Goal: Information Seeking & Learning: Find specific fact

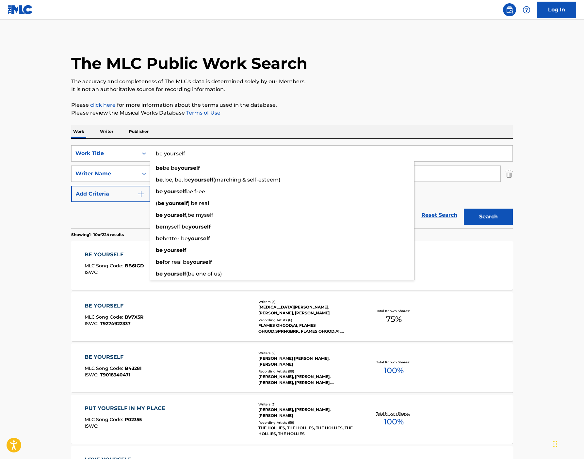
drag, startPoint x: 230, startPoint y: 117, endPoint x: 220, endPoint y: 132, distance: 17.6
click at [230, 117] on div "The MLC Public Work Search The accuracy and completeness of The MLC's data is d…" at bounding box center [291, 410] width 457 height 749
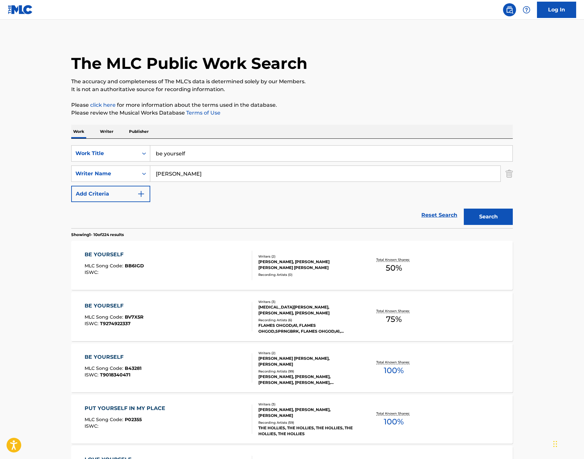
click at [200, 149] on input "be yourself" at bounding box center [331, 154] width 362 height 16
click at [201, 149] on input "be yourself" at bounding box center [331, 154] width 362 height 16
type input "neighbor don't you worry"
click at [361, 102] on p "Please click here for more information about the terms used in the database." at bounding box center [291, 105] width 441 height 8
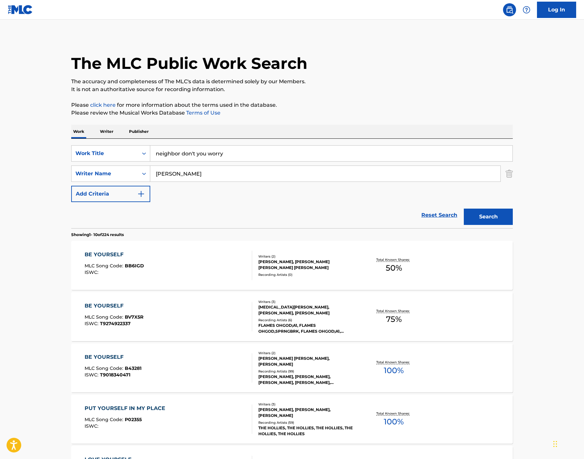
click at [161, 175] on input "[PERSON_NAME]" at bounding box center [325, 174] width 350 height 16
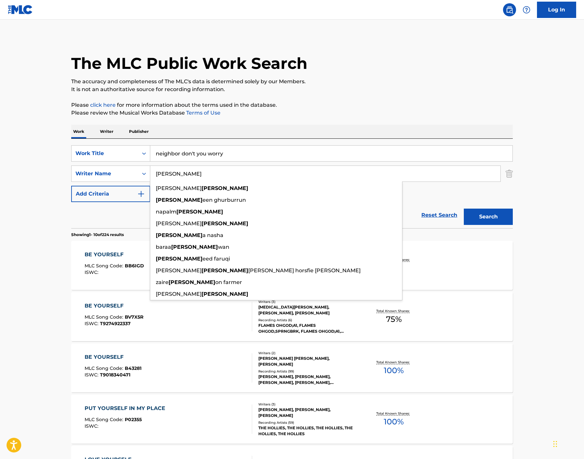
click at [162, 175] on input "[PERSON_NAME]" at bounding box center [325, 174] width 350 height 16
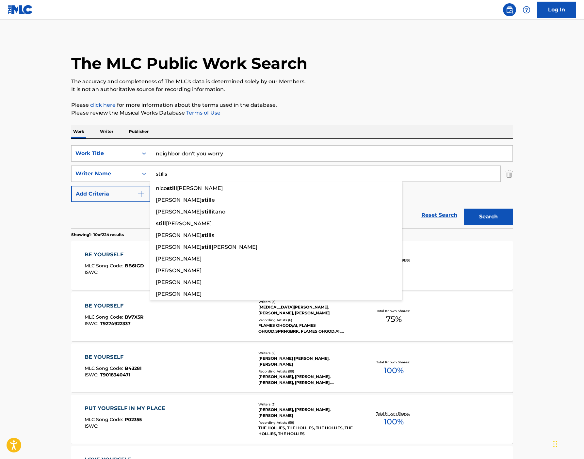
type input "stills"
click at [488, 217] on button "Search" at bounding box center [488, 217] width 49 height 16
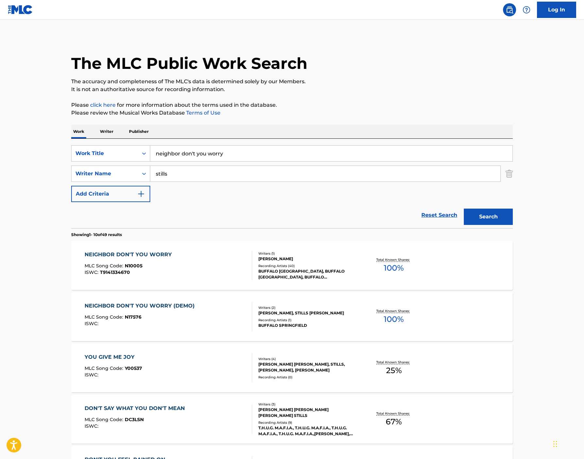
click at [26, 240] on main "The MLC Public Work Search The accuracy and completeness of The MLC's data is d…" at bounding box center [292, 404] width 584 height 769
click at [182, 260] on div "NEIGHBOR DON'T YOU WORRY MLC Song Code : N10005 ISWC : T9141334670" at bounding box center [169, 265] width 168 height 29
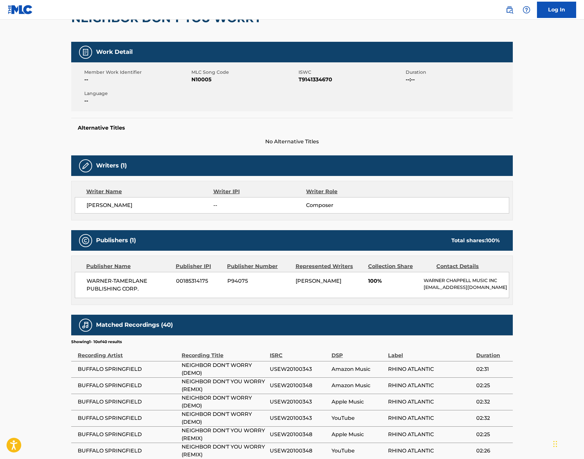
scroll to position [75, 0]
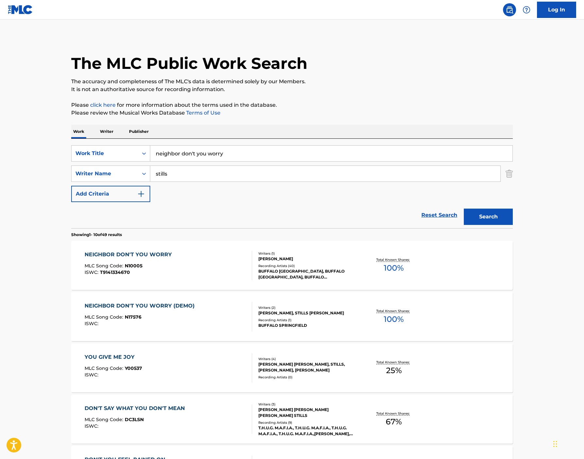
click at [194, 297] on div "NEIGHBOR DON'T YOU WORRY (DEMO) MLC Song Code : N17576 ISWC : Writers ( 2 ) [PE…" at bounding box center [291, 316] width 441 height 49
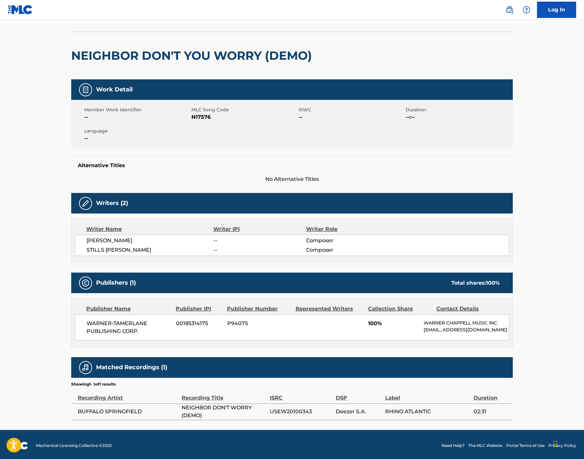
scroll to position [42, 0]
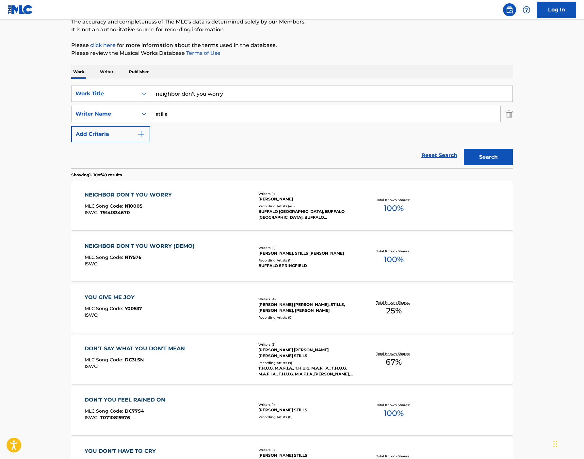
scroll to position [59, 0]
click at [202, 192] on div "NEIGHBOR DON'T YOU WORRY MLC Song Code : N10005 ISWC : T9141334670" at bounding box center [169, 206] width 168 height 29
